Goal: Information Seeking & Learning: Understand process/instructions

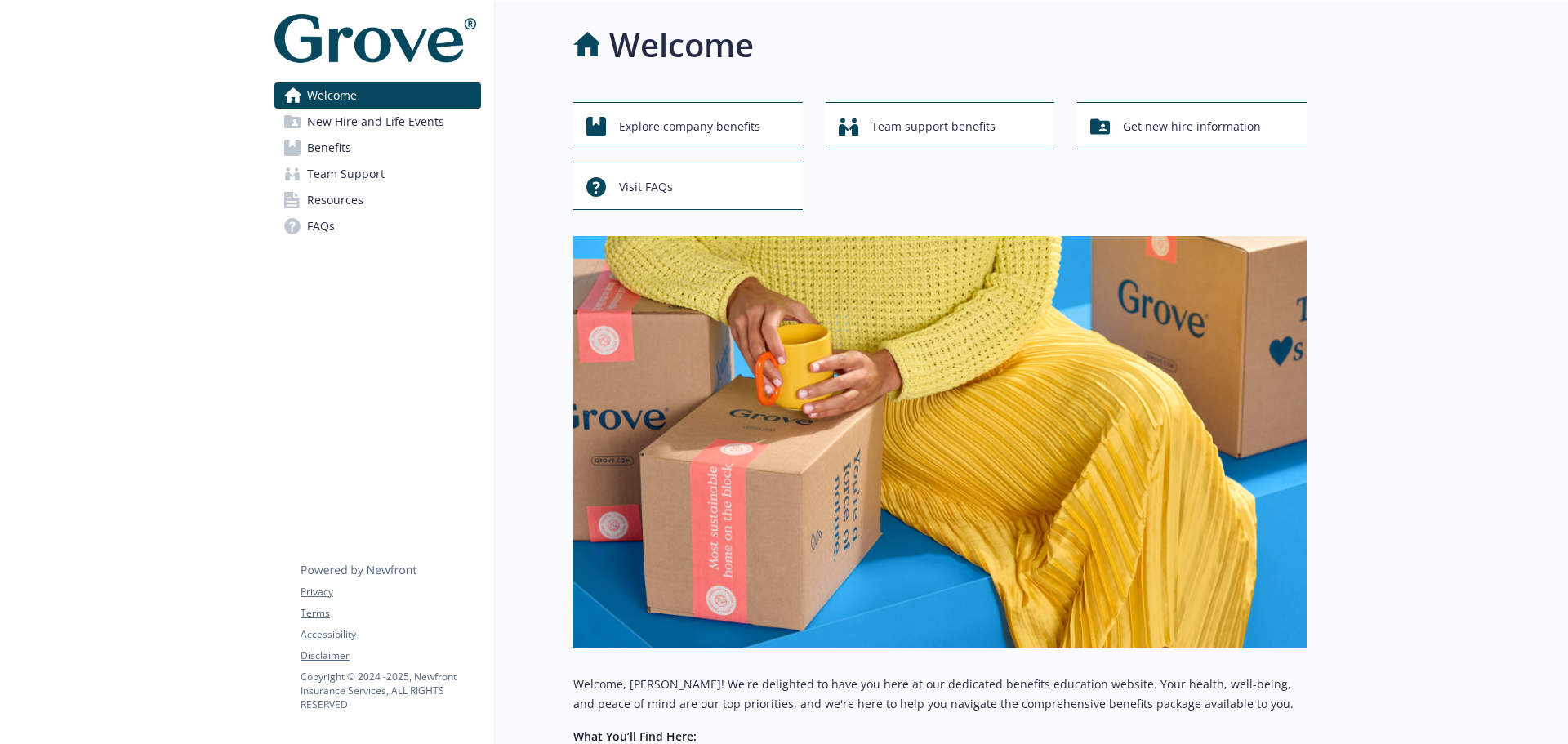
click at [380, 116] on span "New Hire and Life Events" at bounding box center [376, 122] width 137 height 26
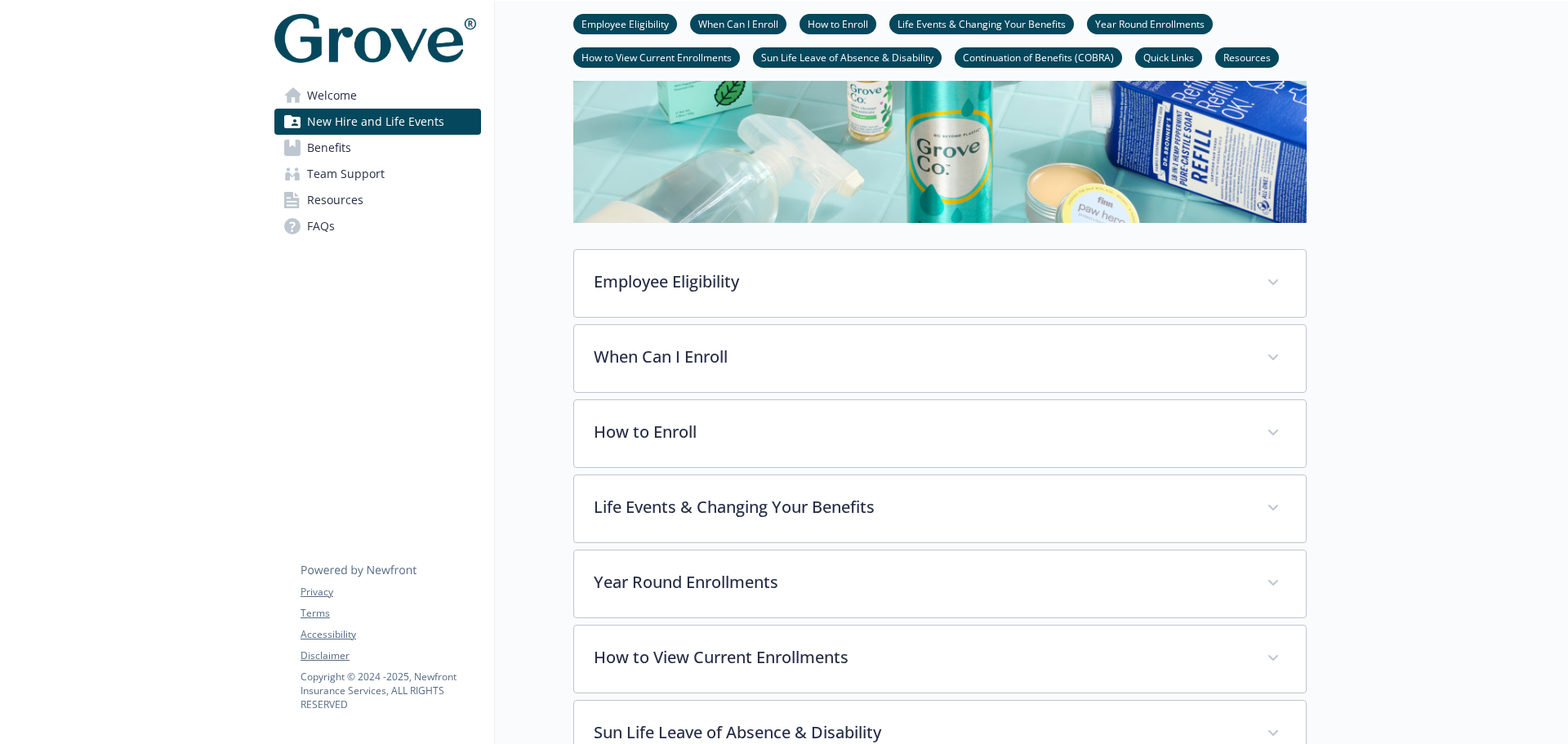
scroll to position [408, 0]
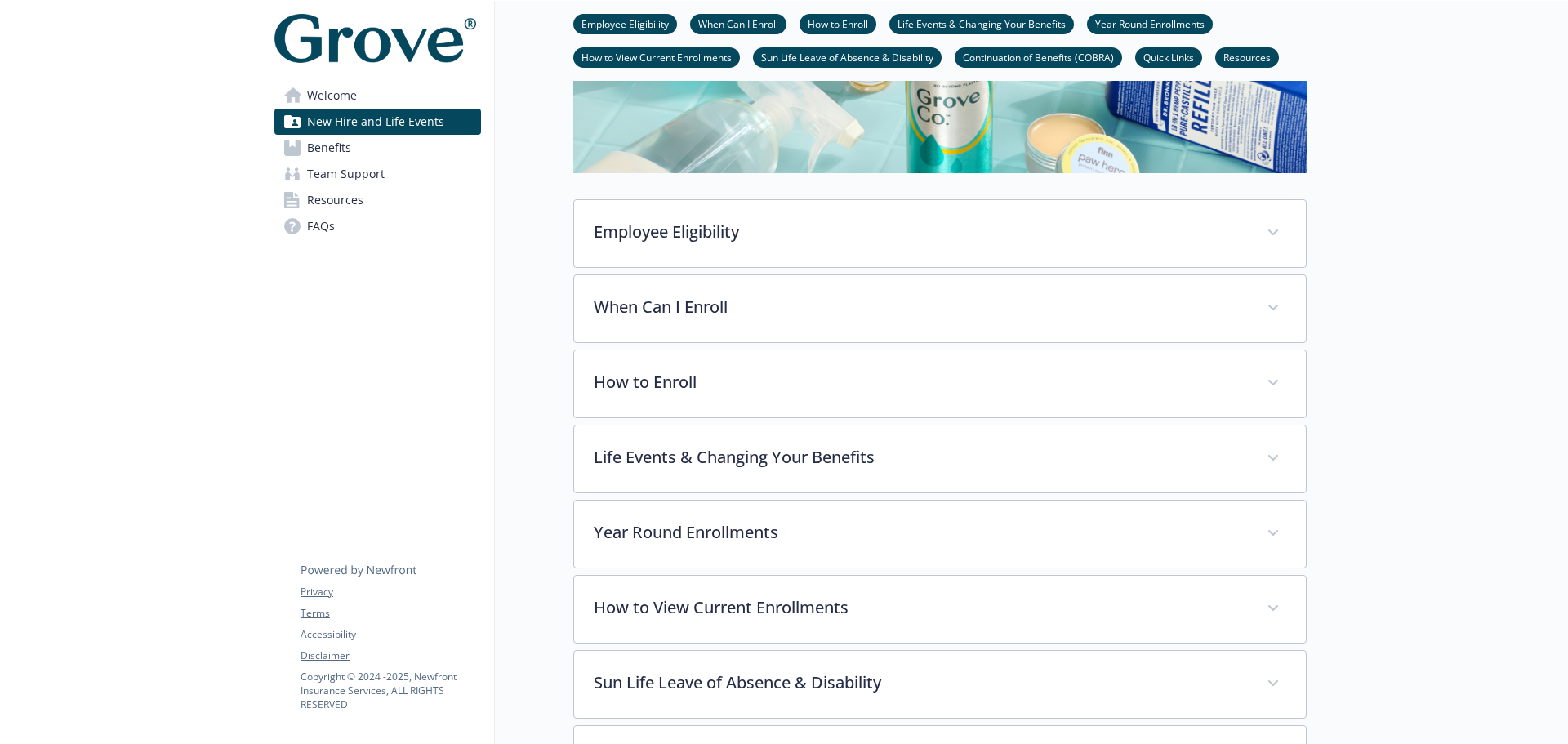
click at [376, 142] on link "Benefits" at bounding box center [378, 148] width 206 height 26
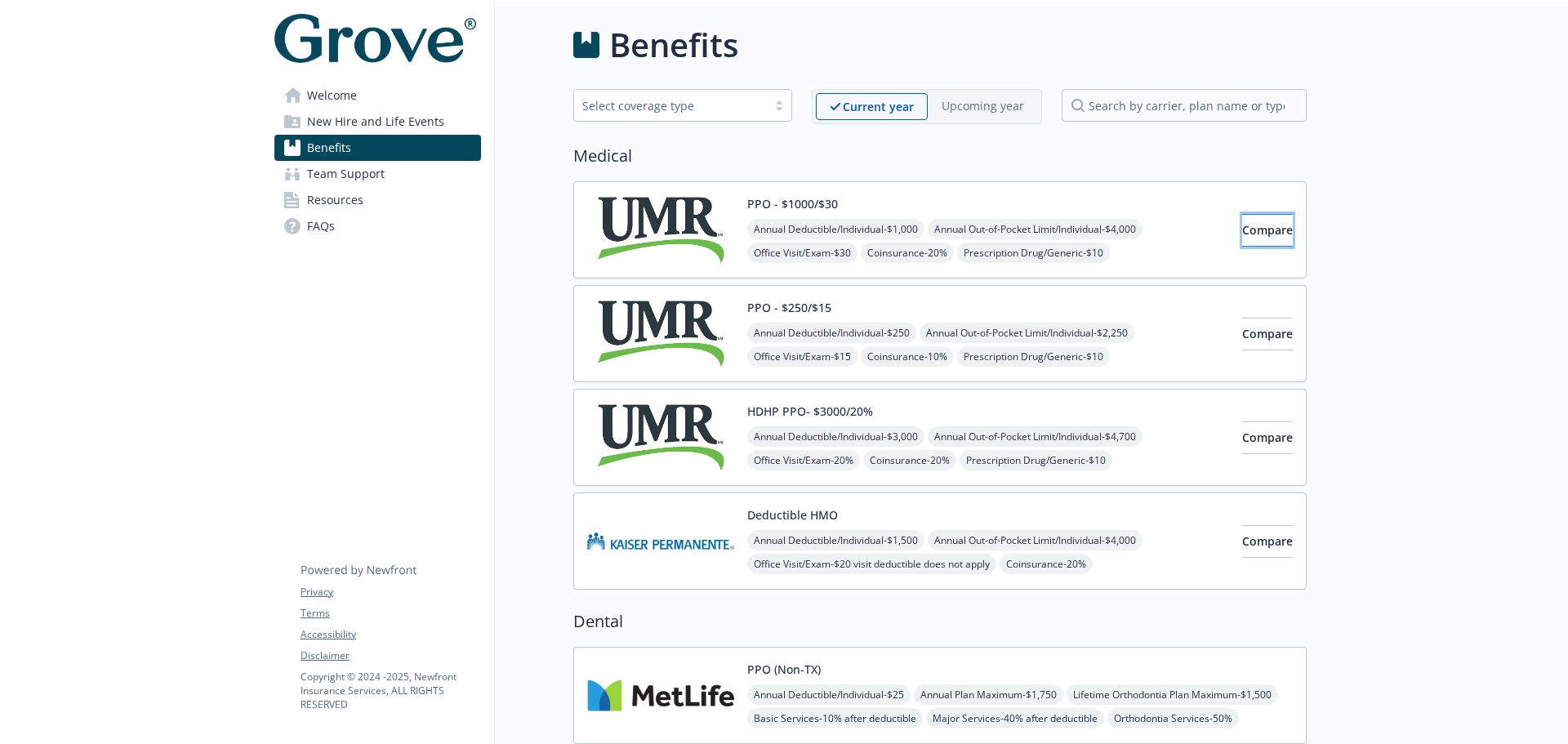
click at [1242, 222] on span "Compare" at bounding box center [1267, 230] width 51 height 16
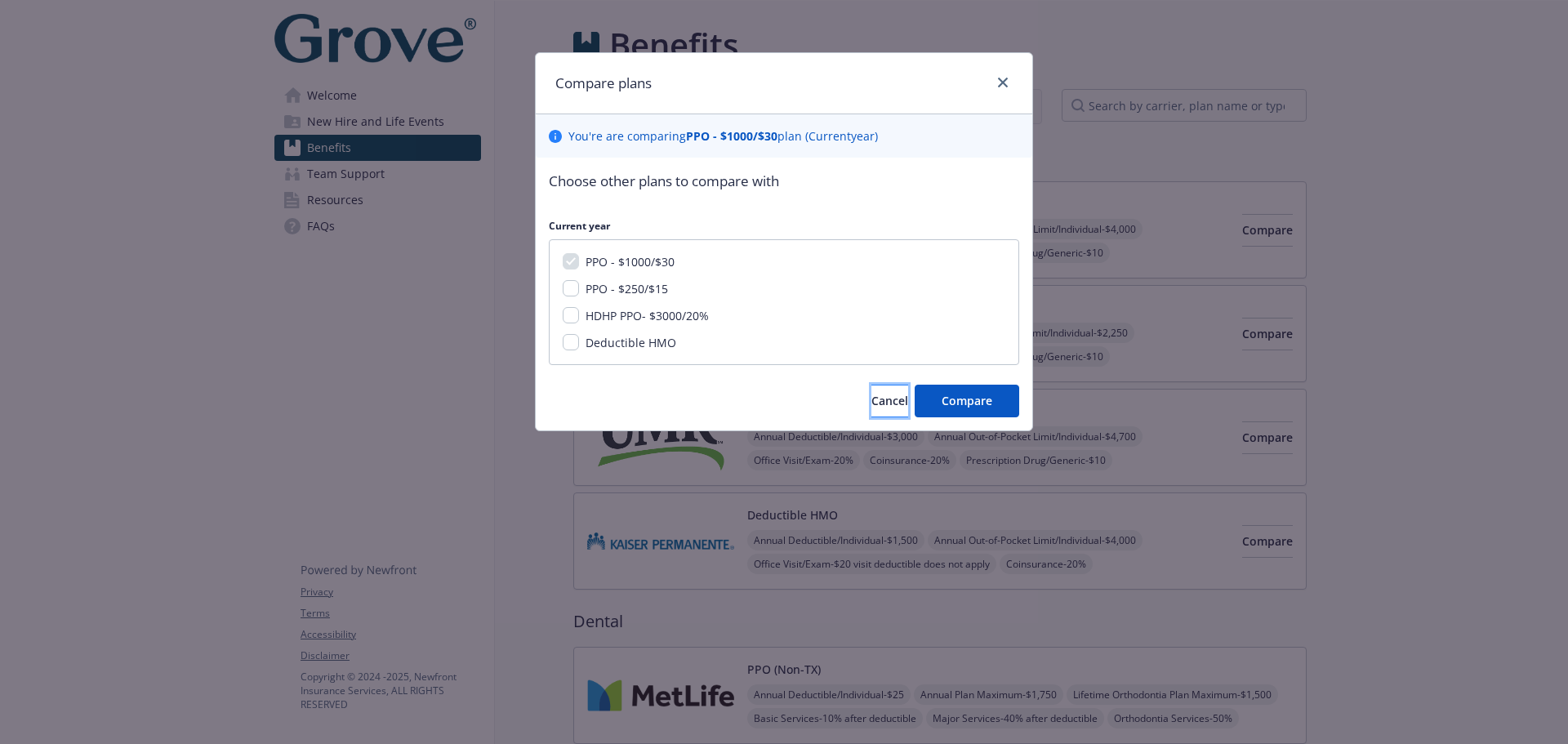
click at [871, 392] on span "Cancel" at bounding box center [889, 400] width 37 height 16
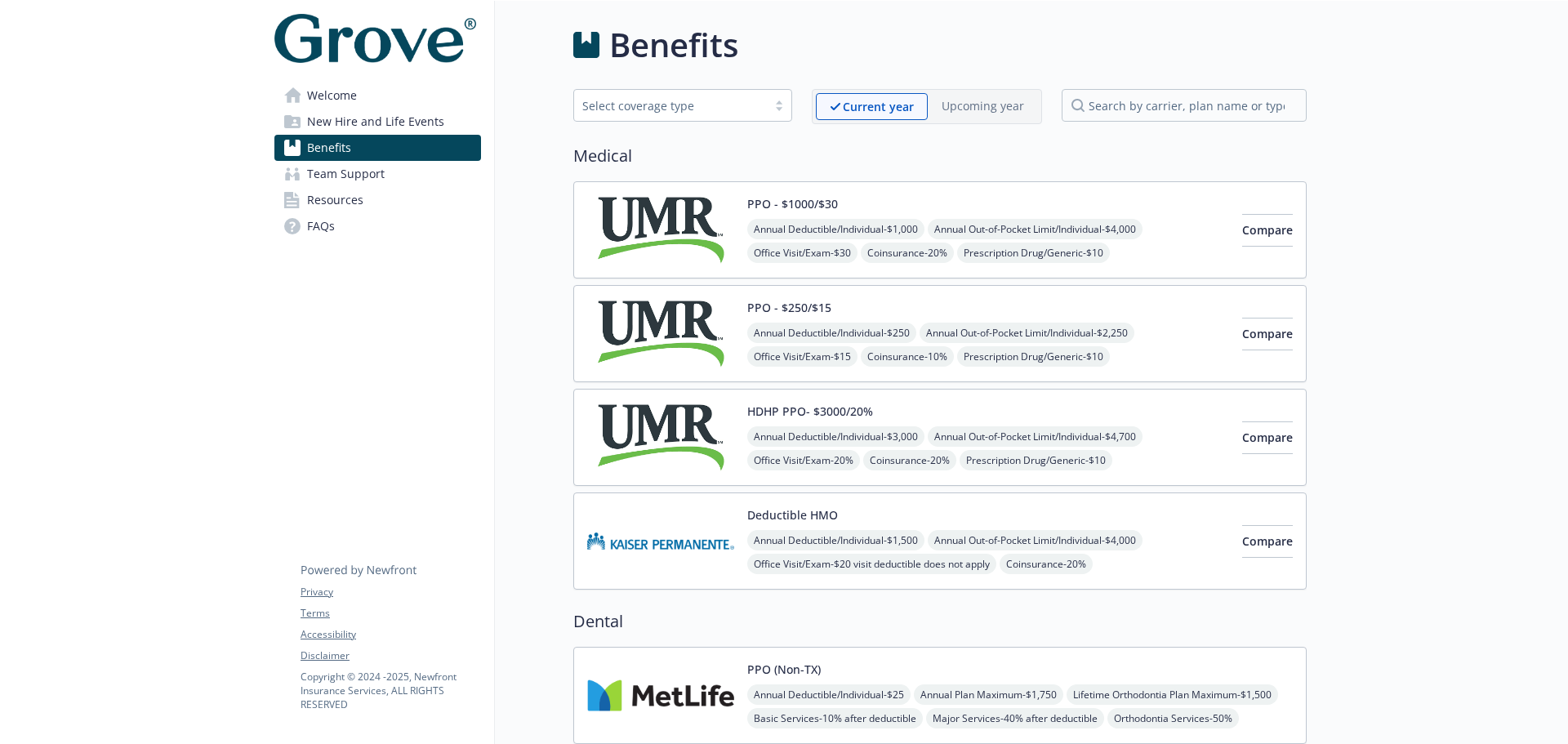
click at [638, 222] on img at bounding box center [660, 230] width 147 height 69
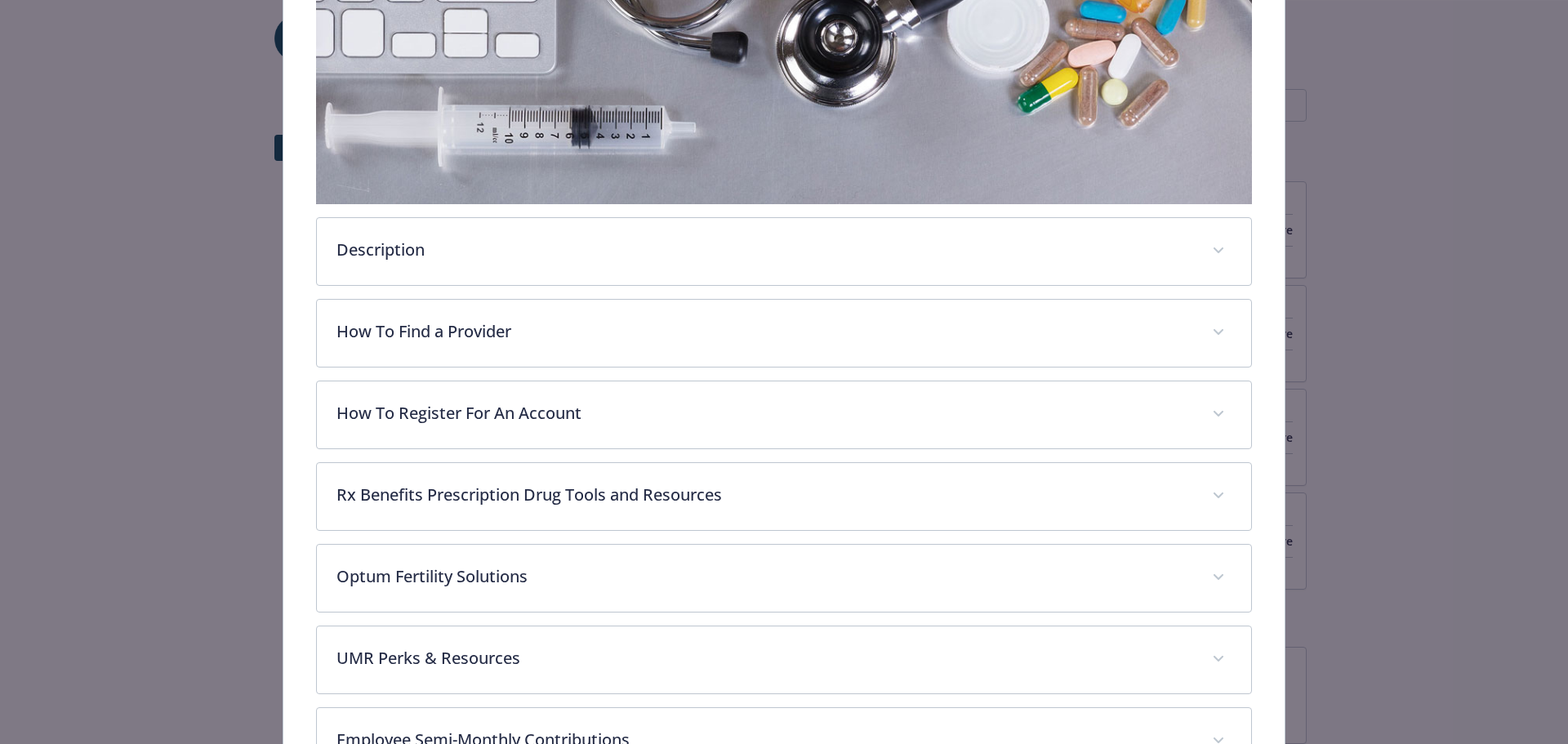
scroll to position [375, 0]
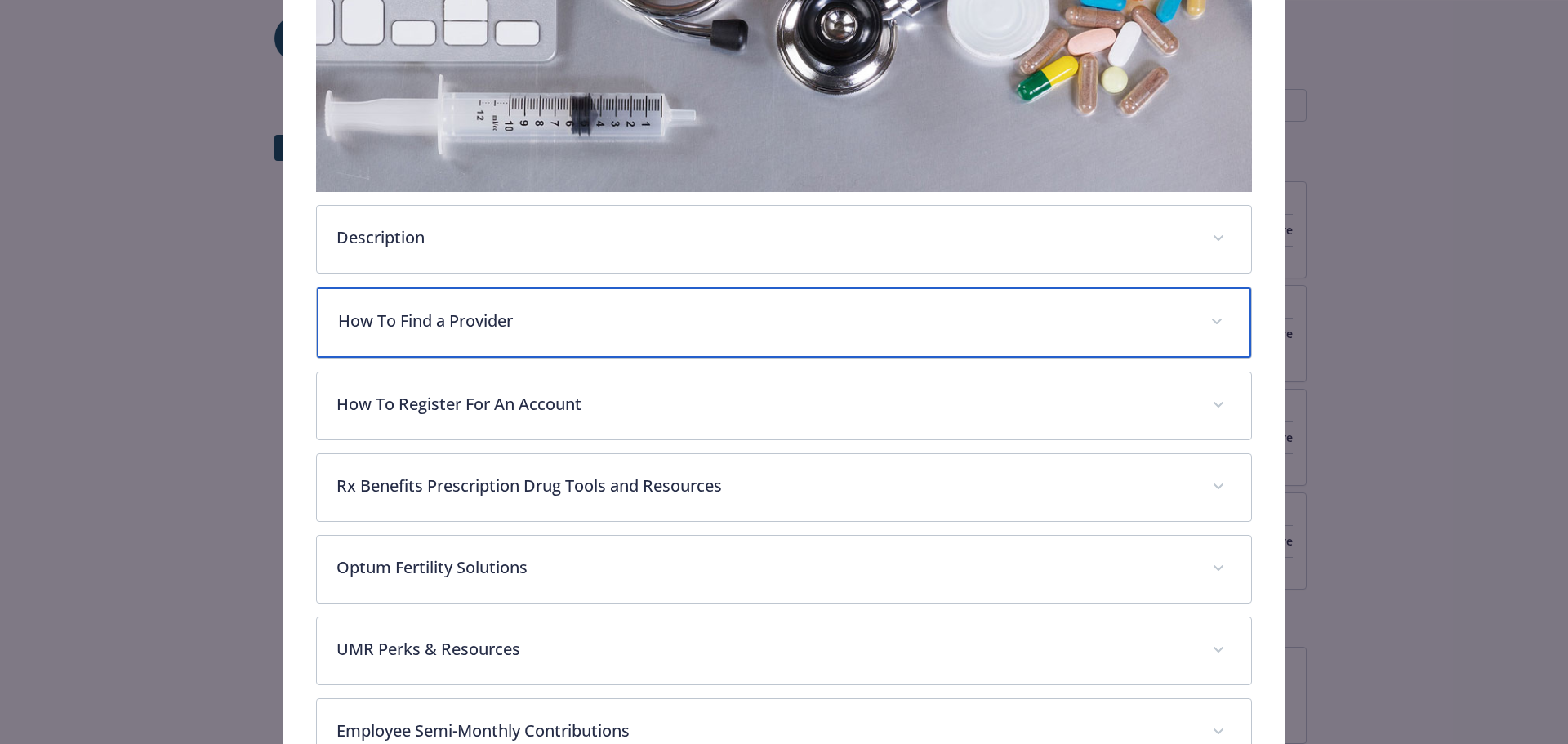
click at [527, 327] on p "How To Find a Provider" at bounding box center [764, 320] width 853 height 25
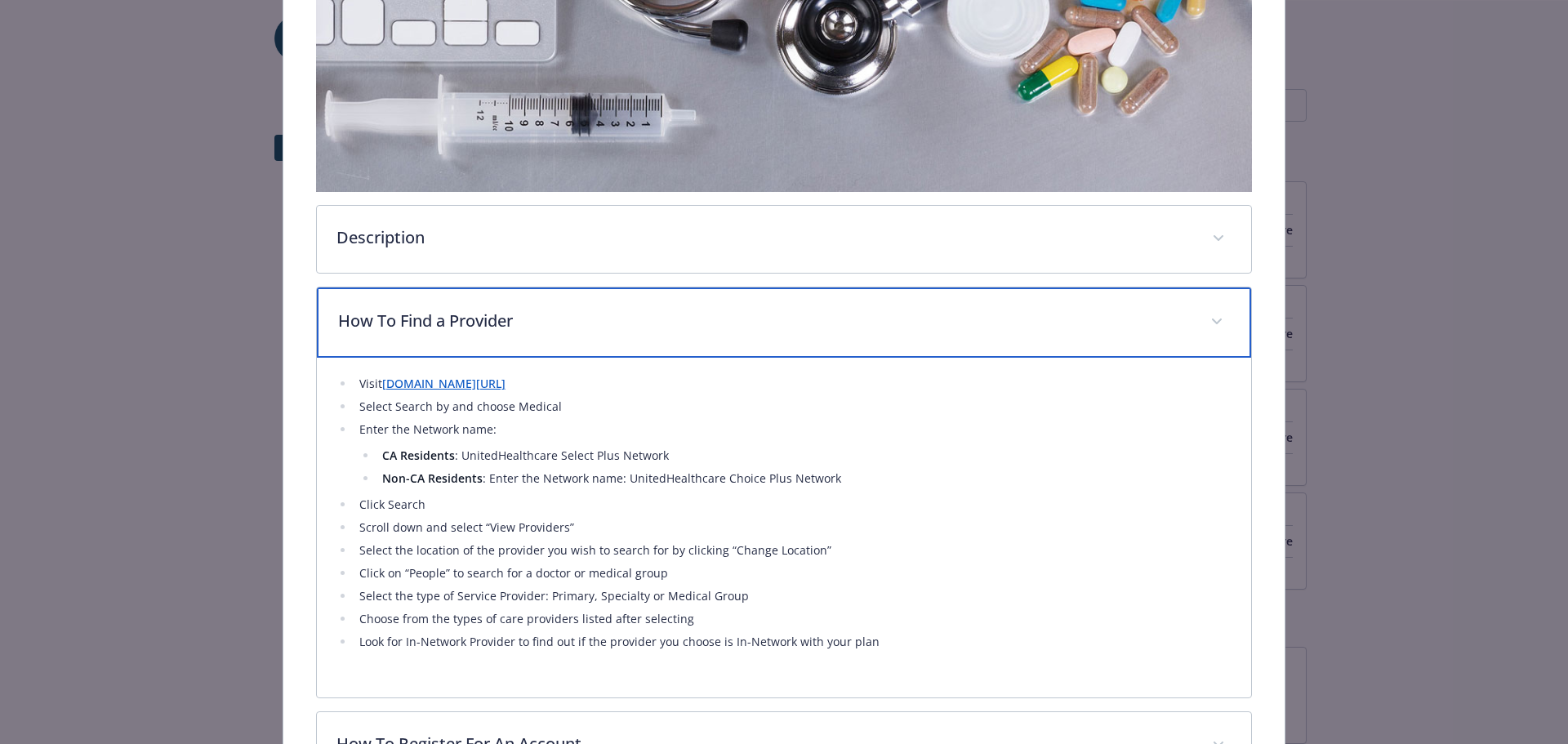
click at [528, 327] on p "How To Find a Provider" at bounding box center [764, 320] width 853 height 25
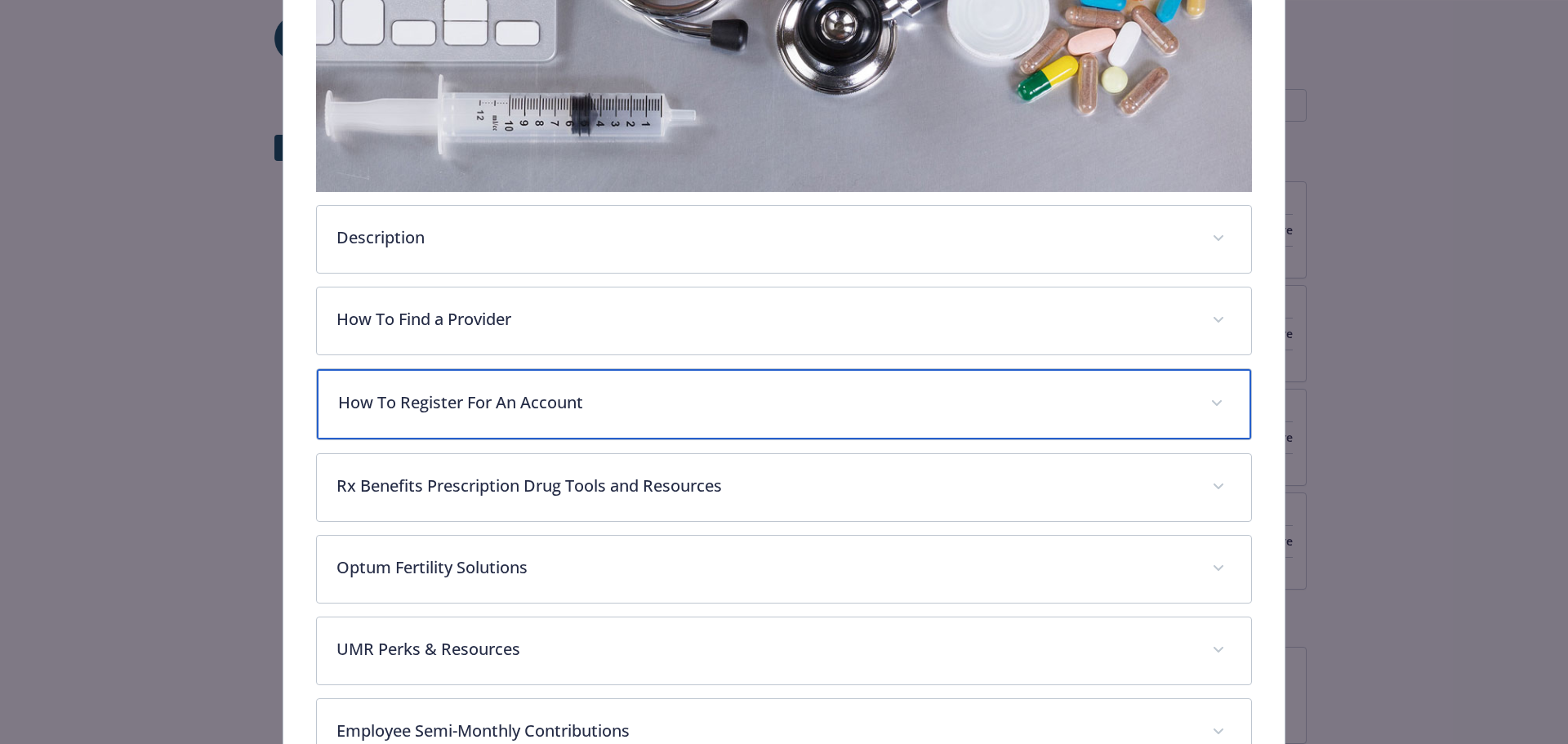
click at [583, 387] on div "How To Register For An Account" at bounding box center [785, 403] width 936 height 70
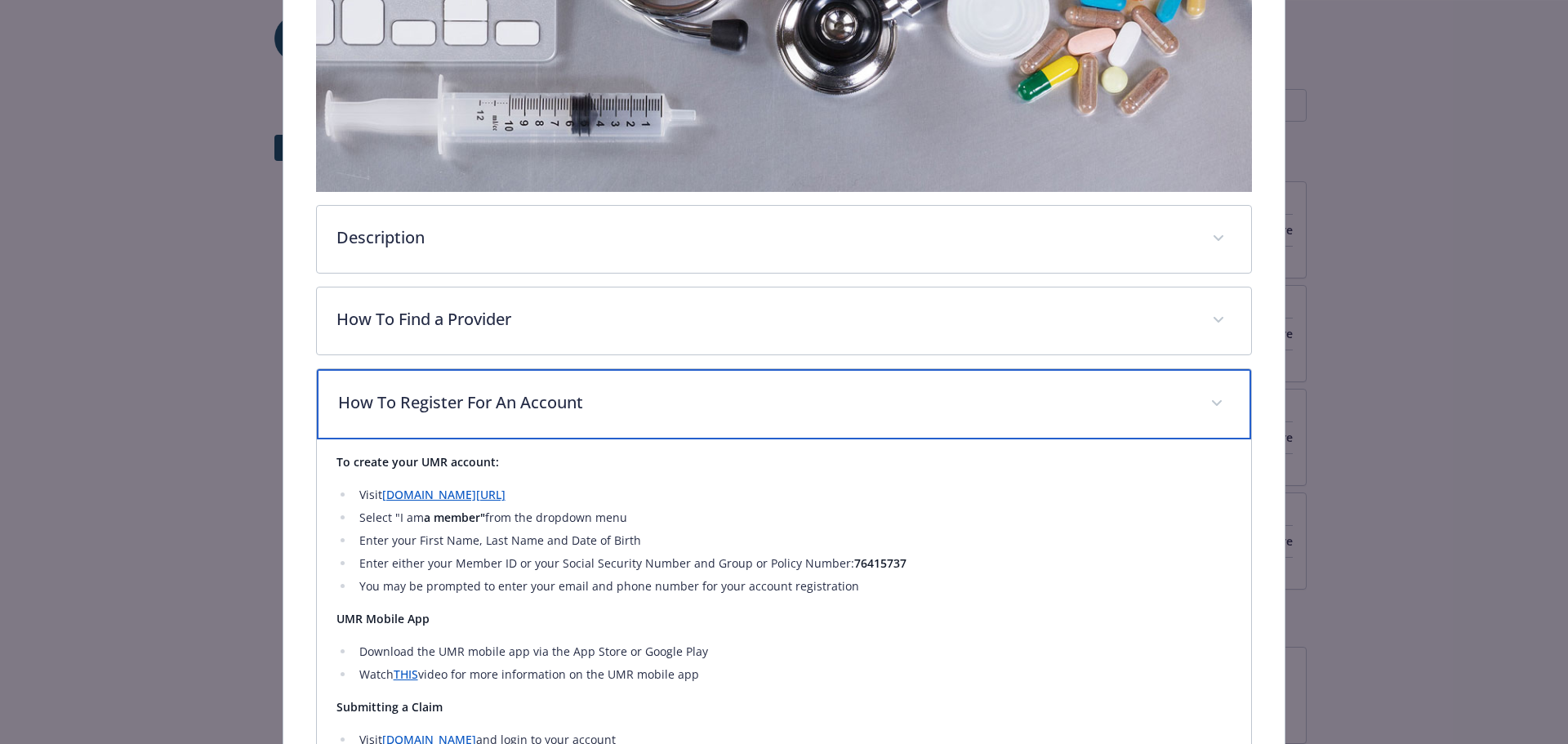
click at [583, 387] on div "How To Register For An Account" at bounding box center [785, 403] width 936 height 70
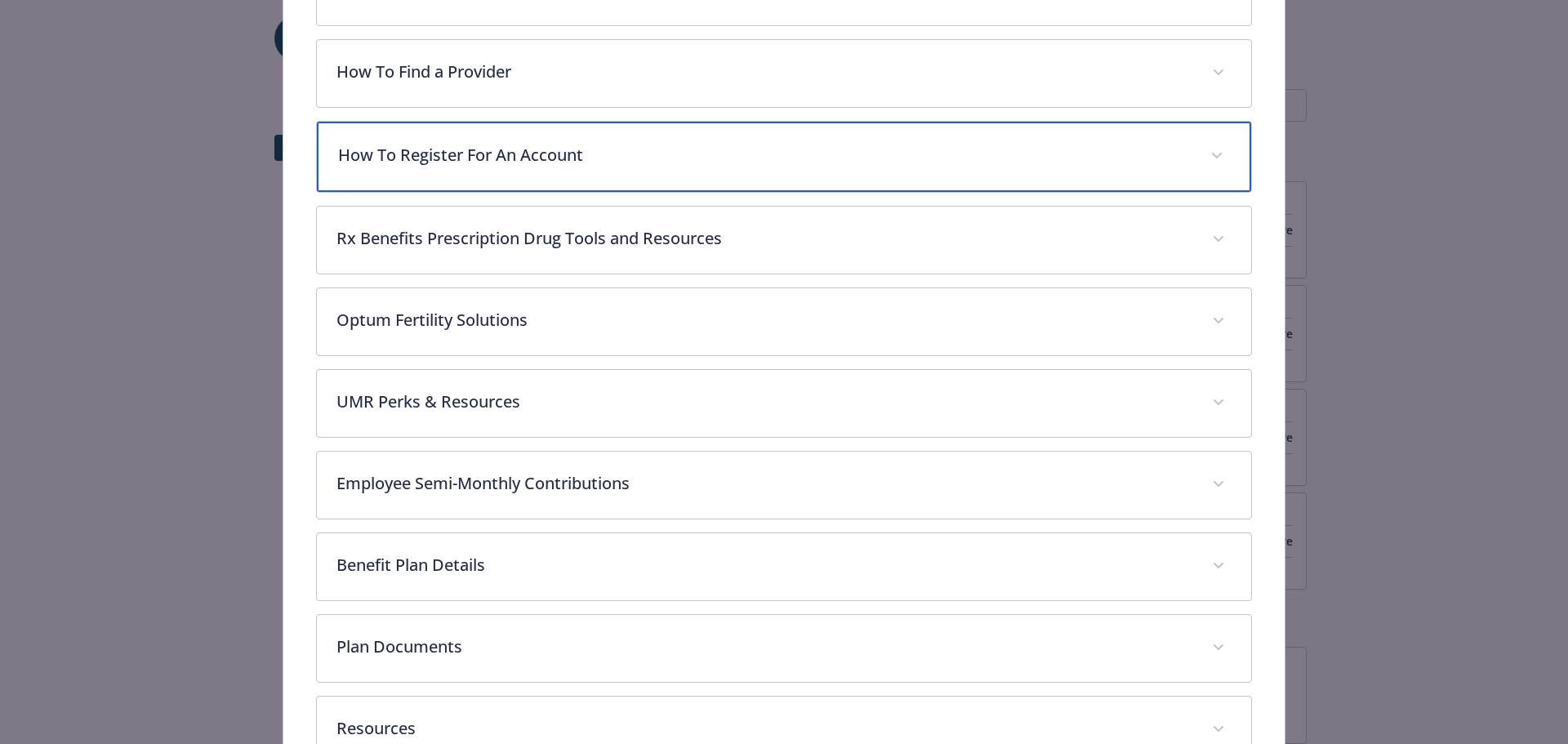
scroll to position [702, 0]
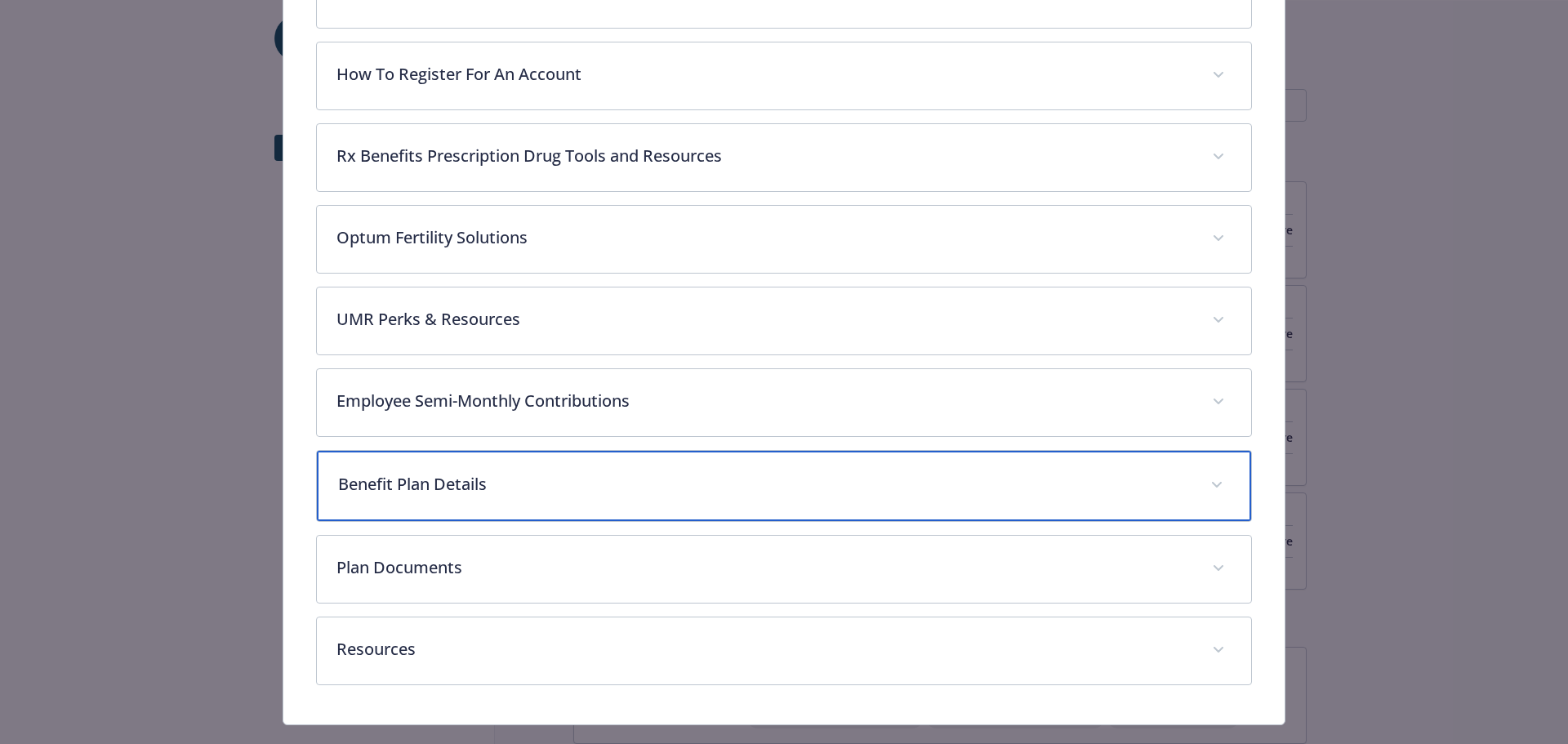
click at [666, 494] on p "Benefit Plan Details" at bounding box center [764, 483] width 853 height 25
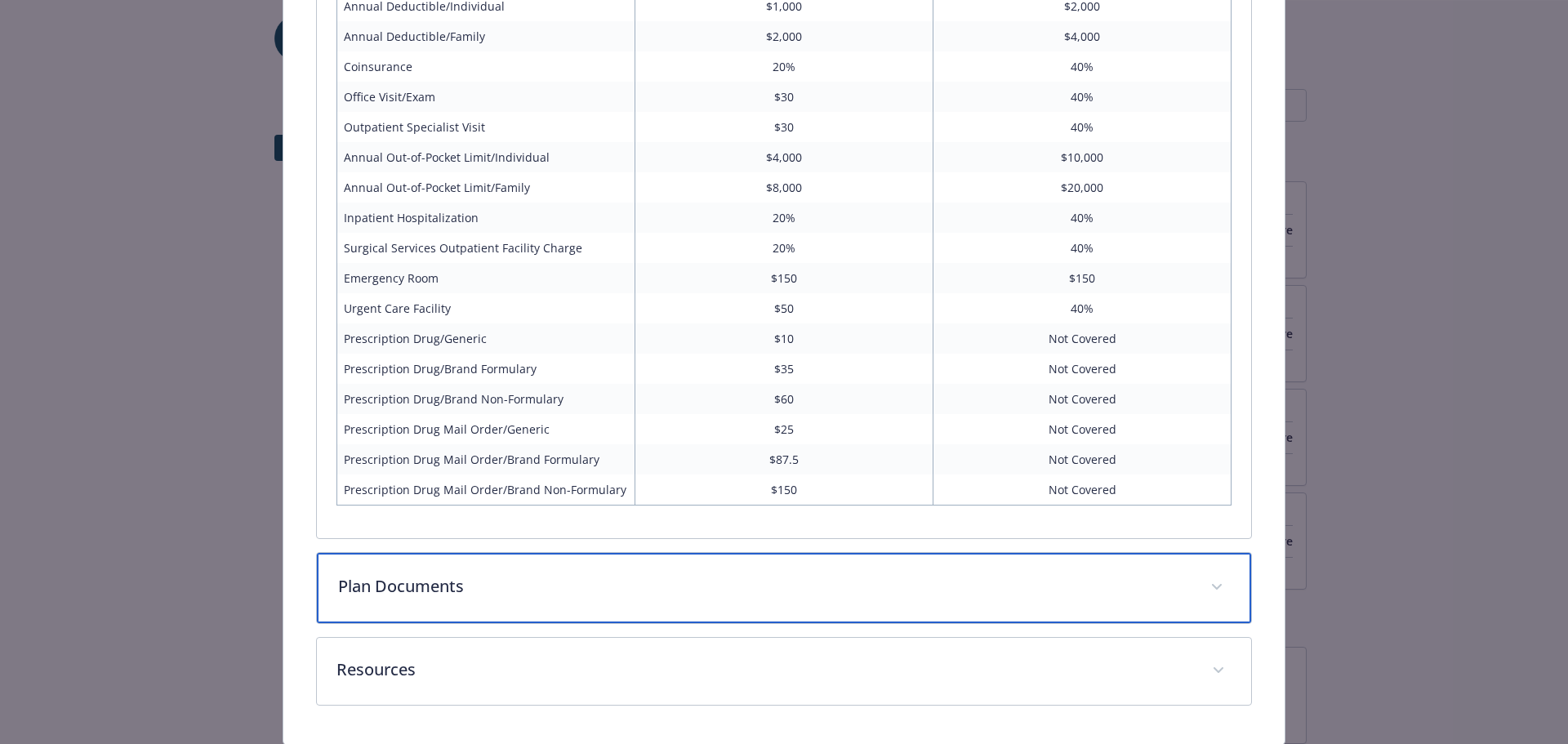
scroll to position [1270, 0]
click at [657, 571] on div "Plan Documents" at bounding box center [785, 590] width 936 height 70
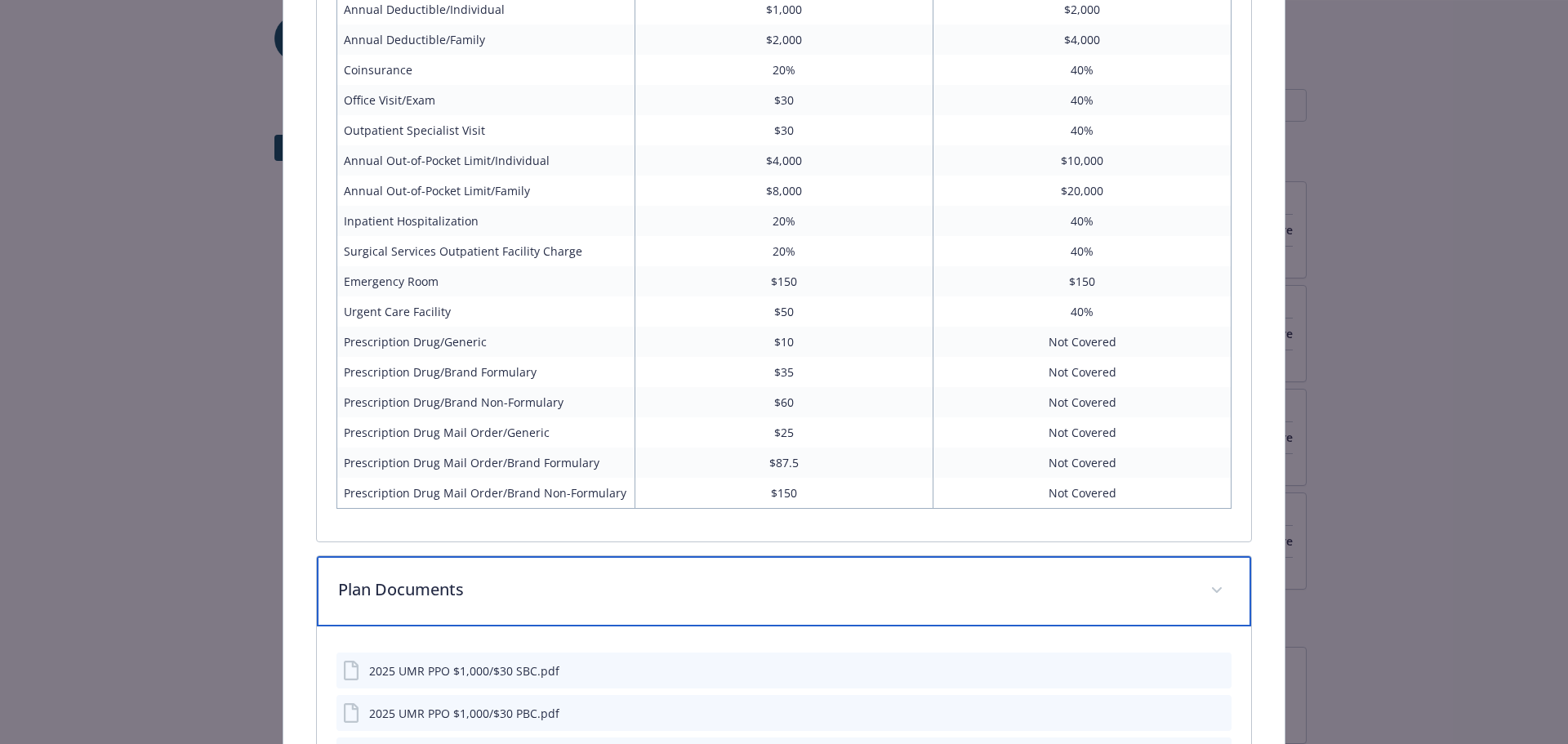
click at [657, 571] on div "Plan Documents" at bounding box center [785, 590] width 936 height 70
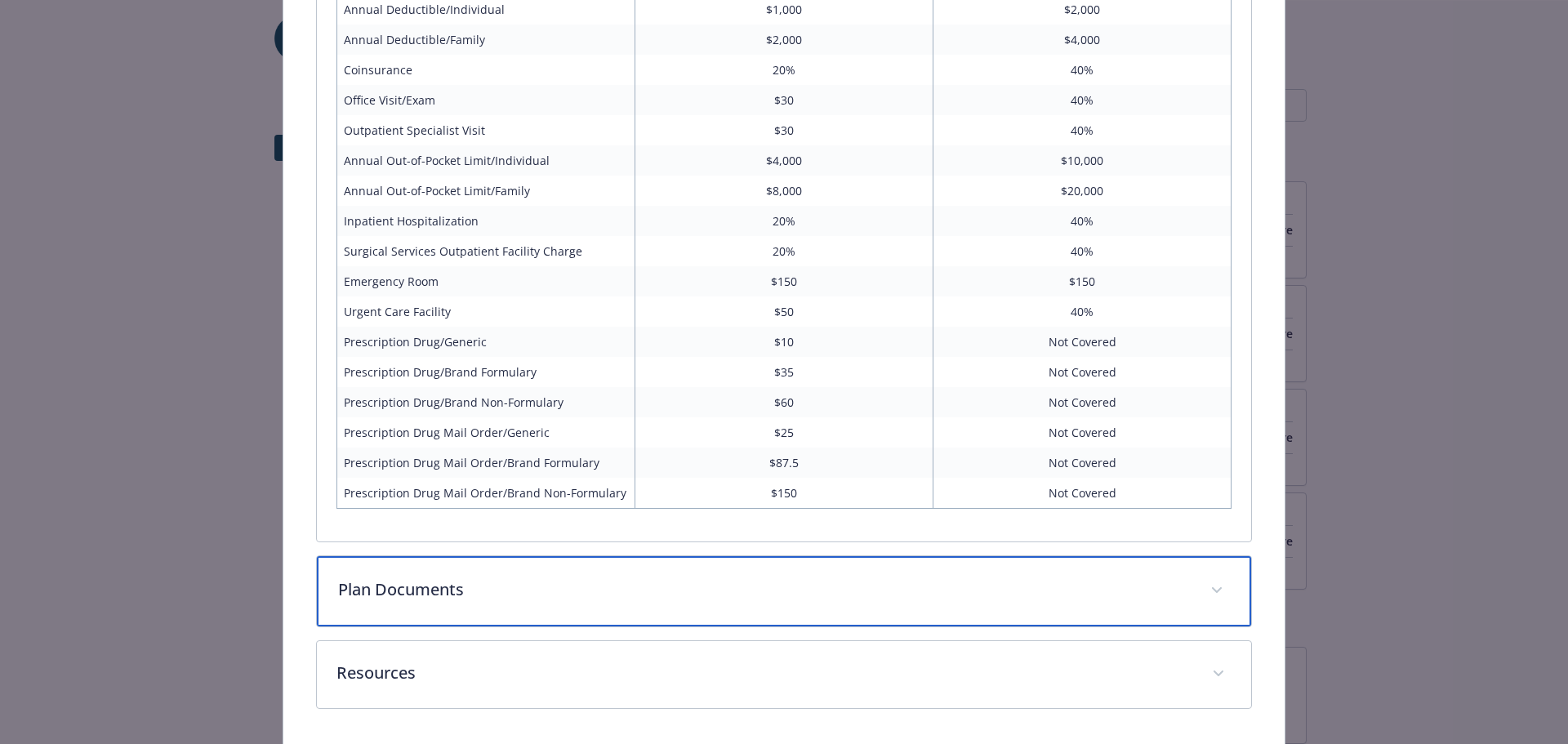
click at [658, 571] on div "Plan Documents" at bounding box center [785, 590] width 936 height 70
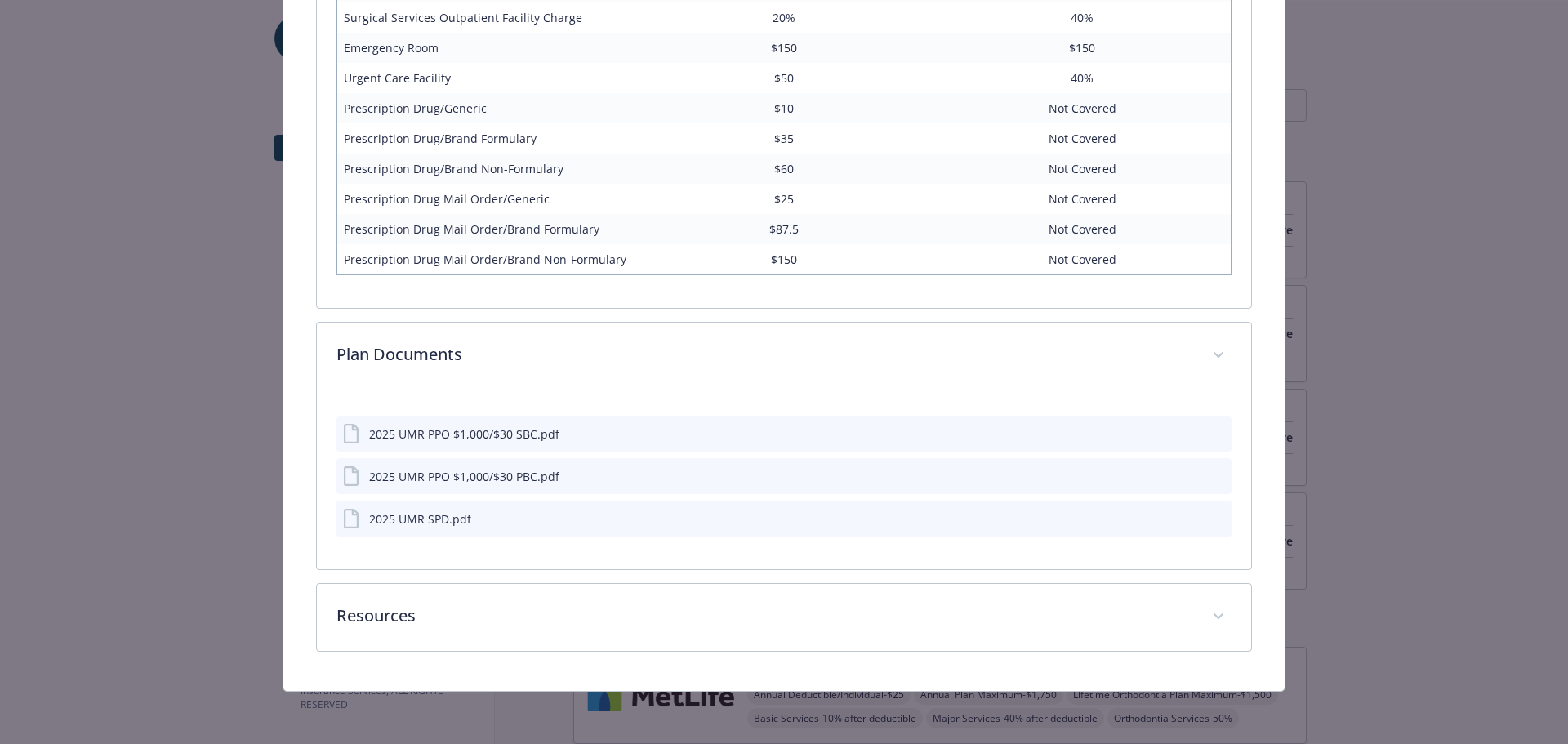
scroll to position [1501, 0]
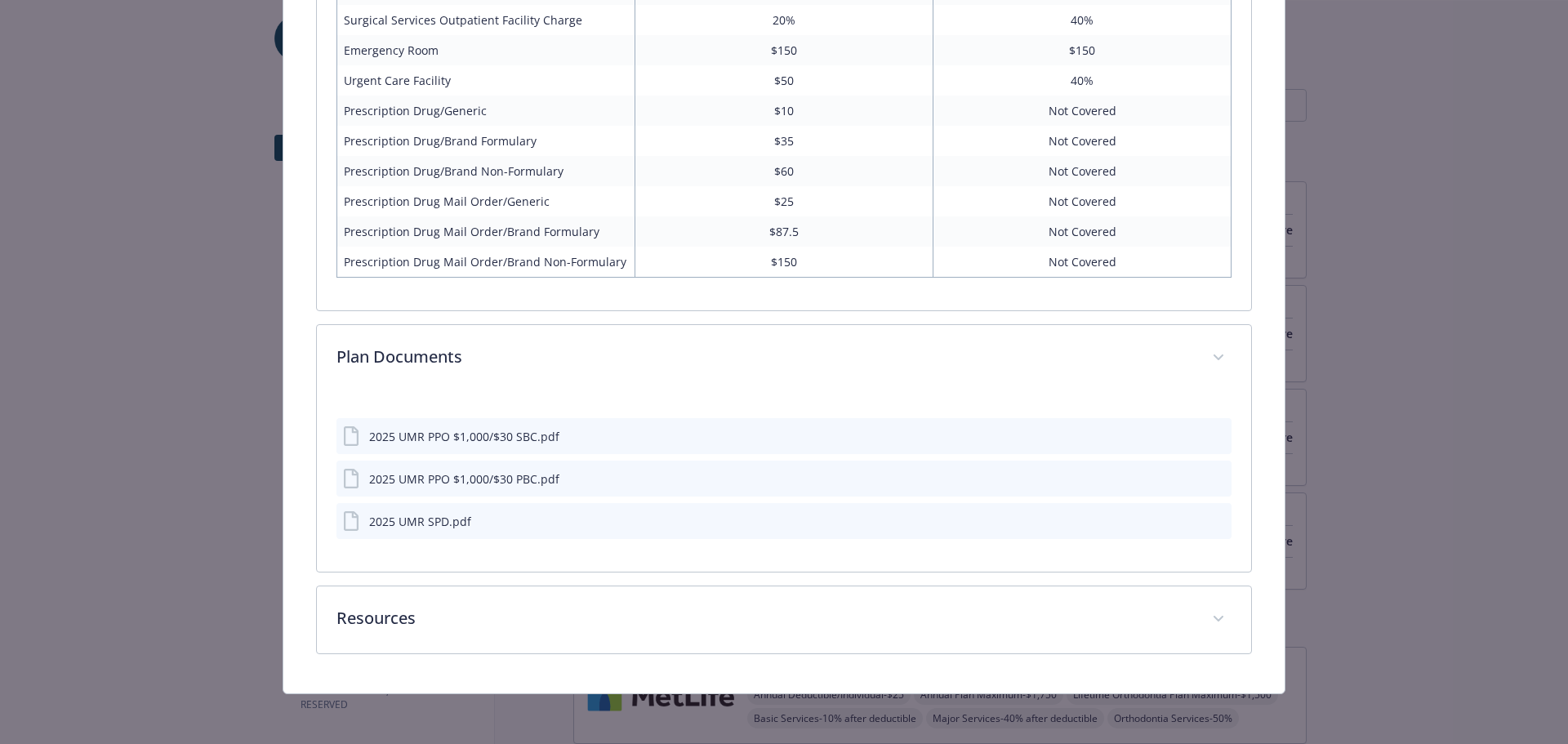
click at [495, 432] on div "2025 UMR PPO $1,000/$30 SBC.pdf" at bounding box center [464, 436] width 190 height 17
click at [1175, 428] on div "2025 UMR PPO $1,000/$30 SBC.pdf" at bounding box center [785, 436] width 896 height 36
click at [1182, 429] on icon "download file" at bounding box center [1188, 435] width 13 height 13
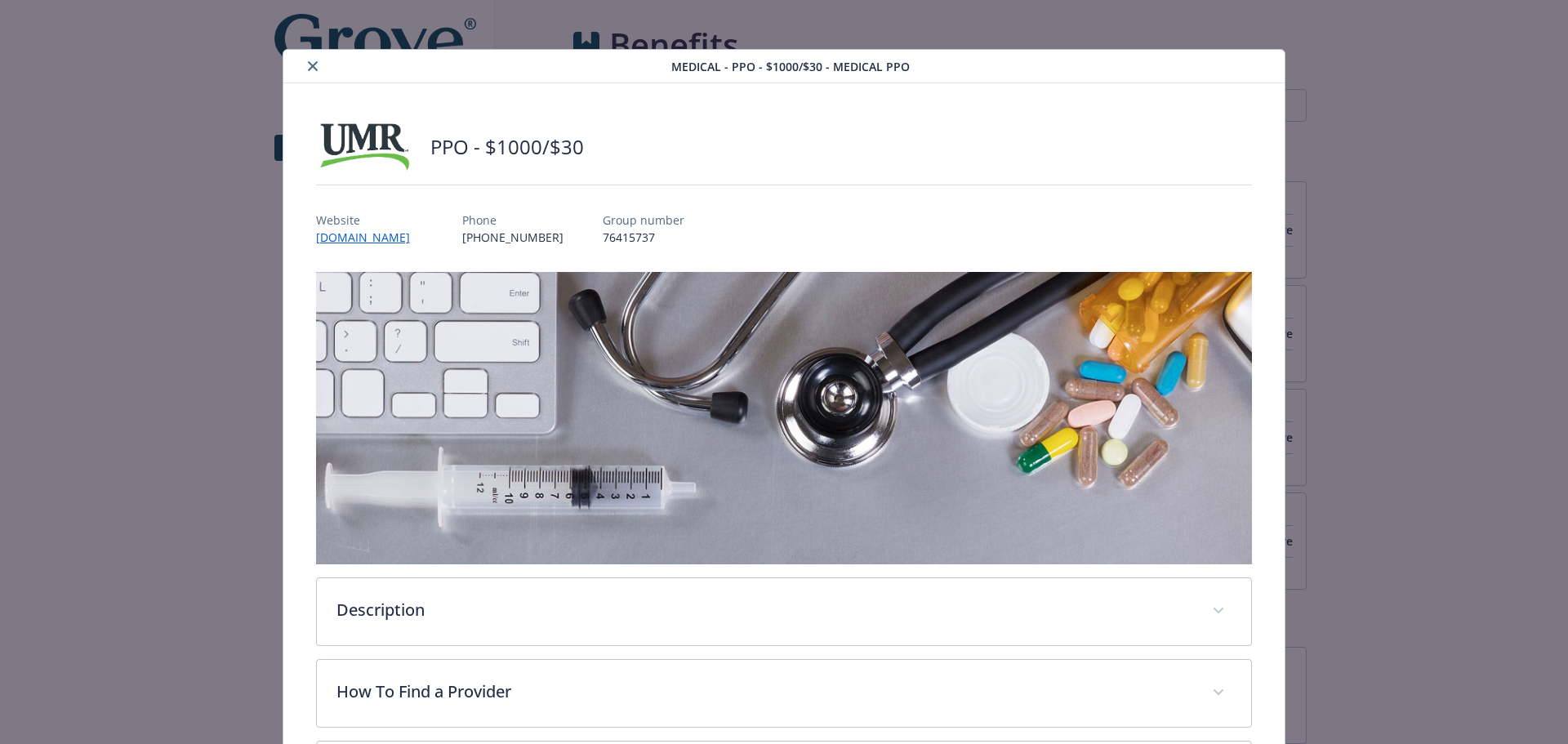
scroll to position [0, 0]
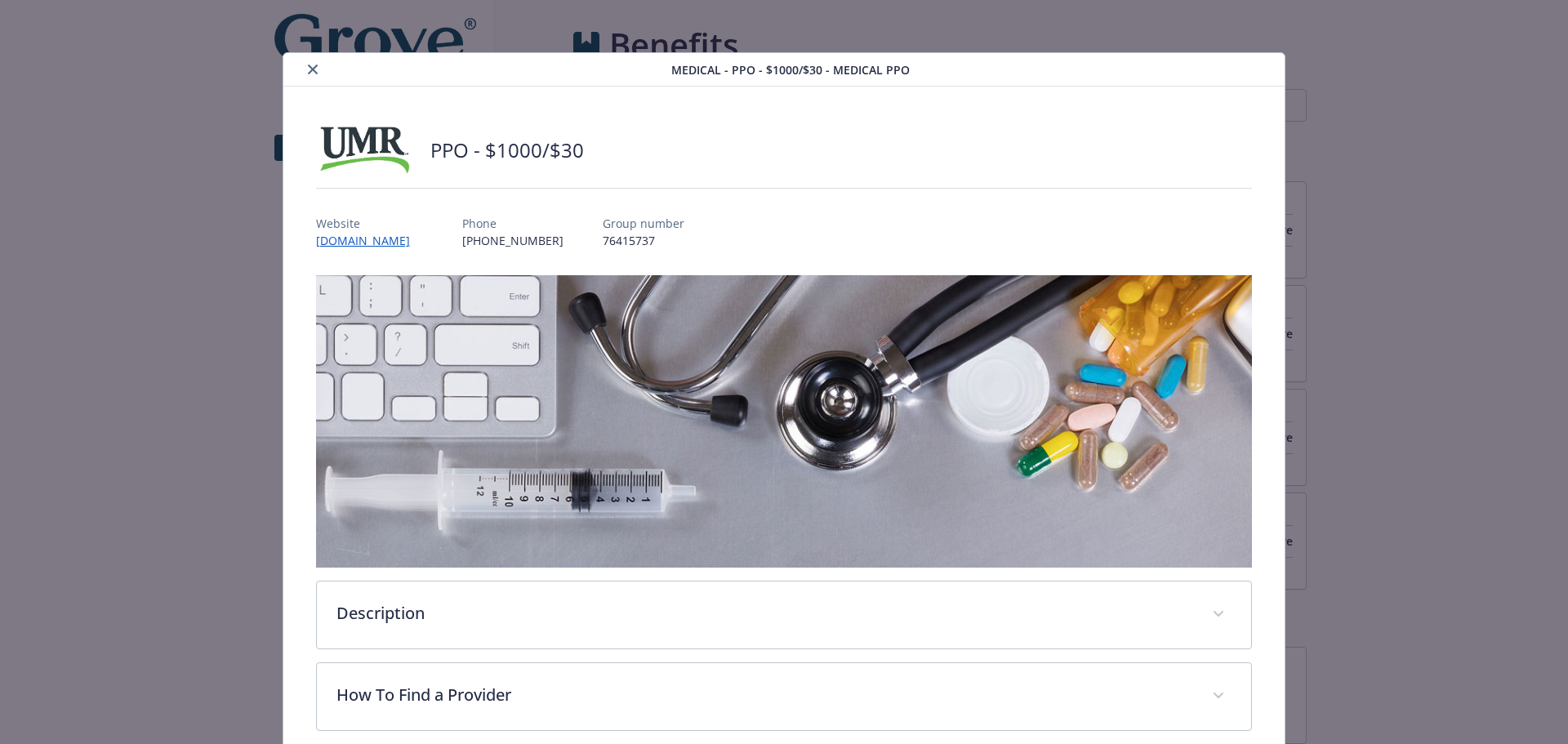
click at [313, 75] on button "close" at bounding box center [313, 69] width 20 height 20
